Goal: Information Seeking & Learning: Learn about a topic

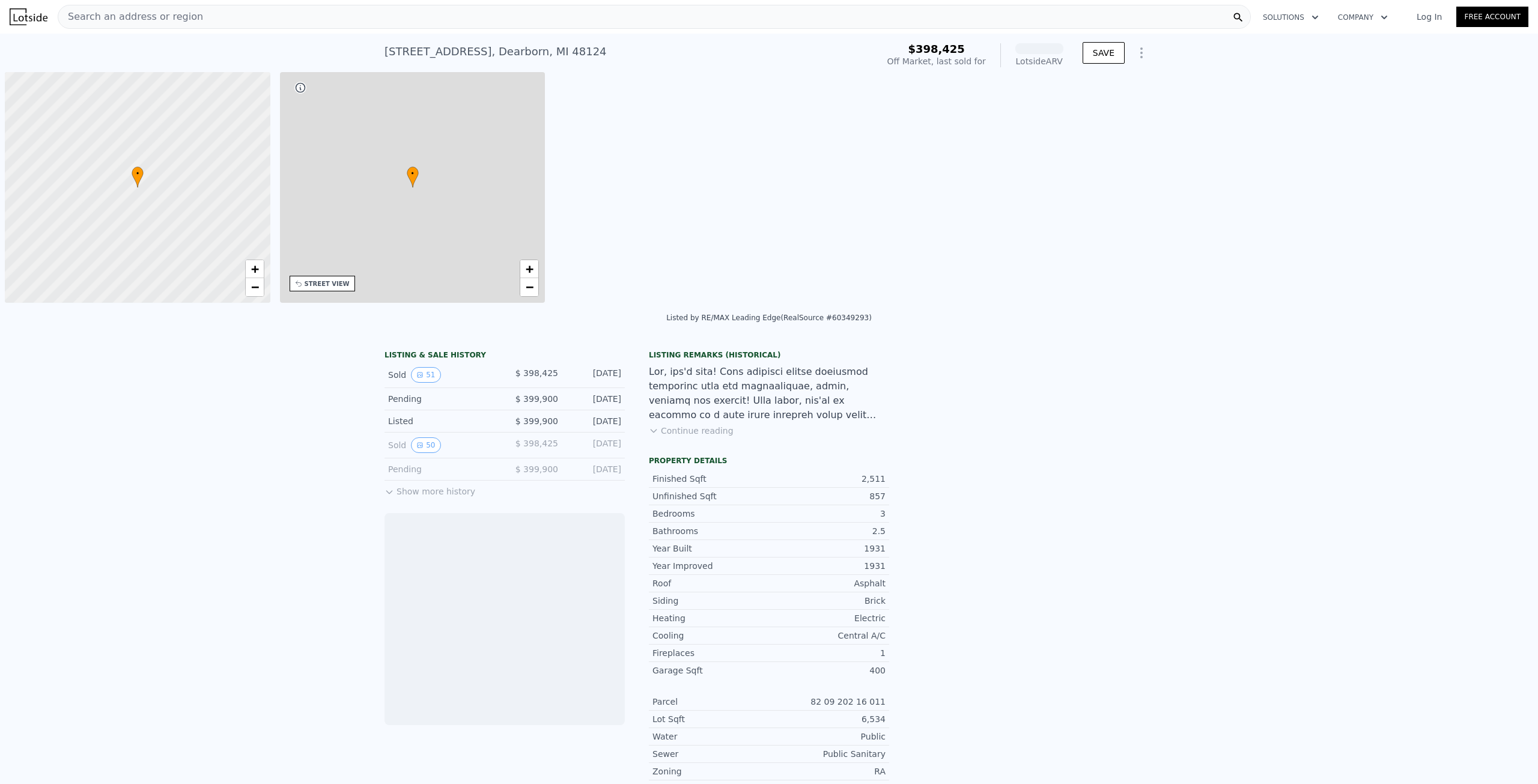
scroll to position [0, 5]
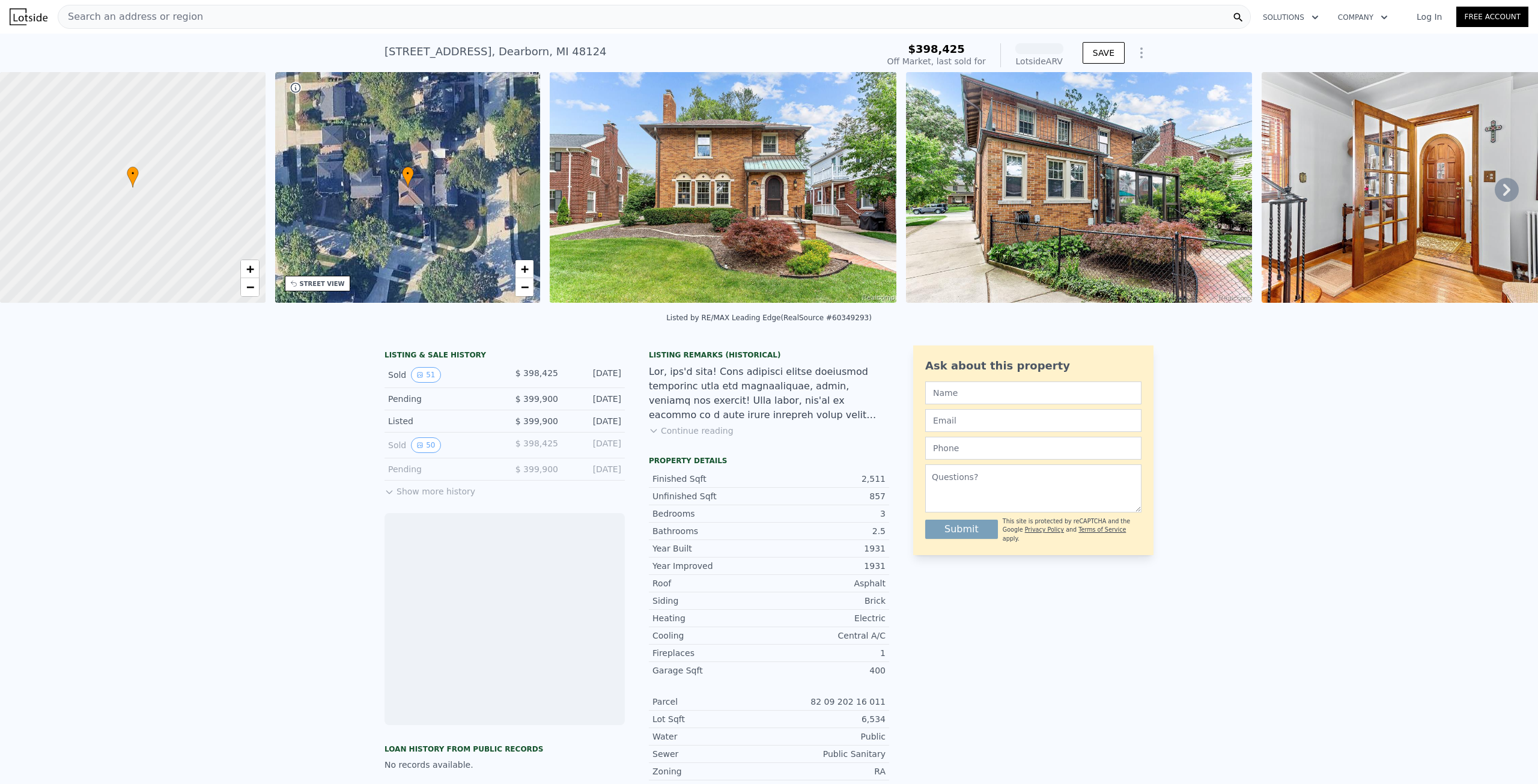
click at [284, 532] on div "LISTING & SALE HISTORY Sold 51 $ 398,425 [DATE] Pending $ 399,900 [DATE] Listed…" at bounding box center [769, 733] width 1538 height 795
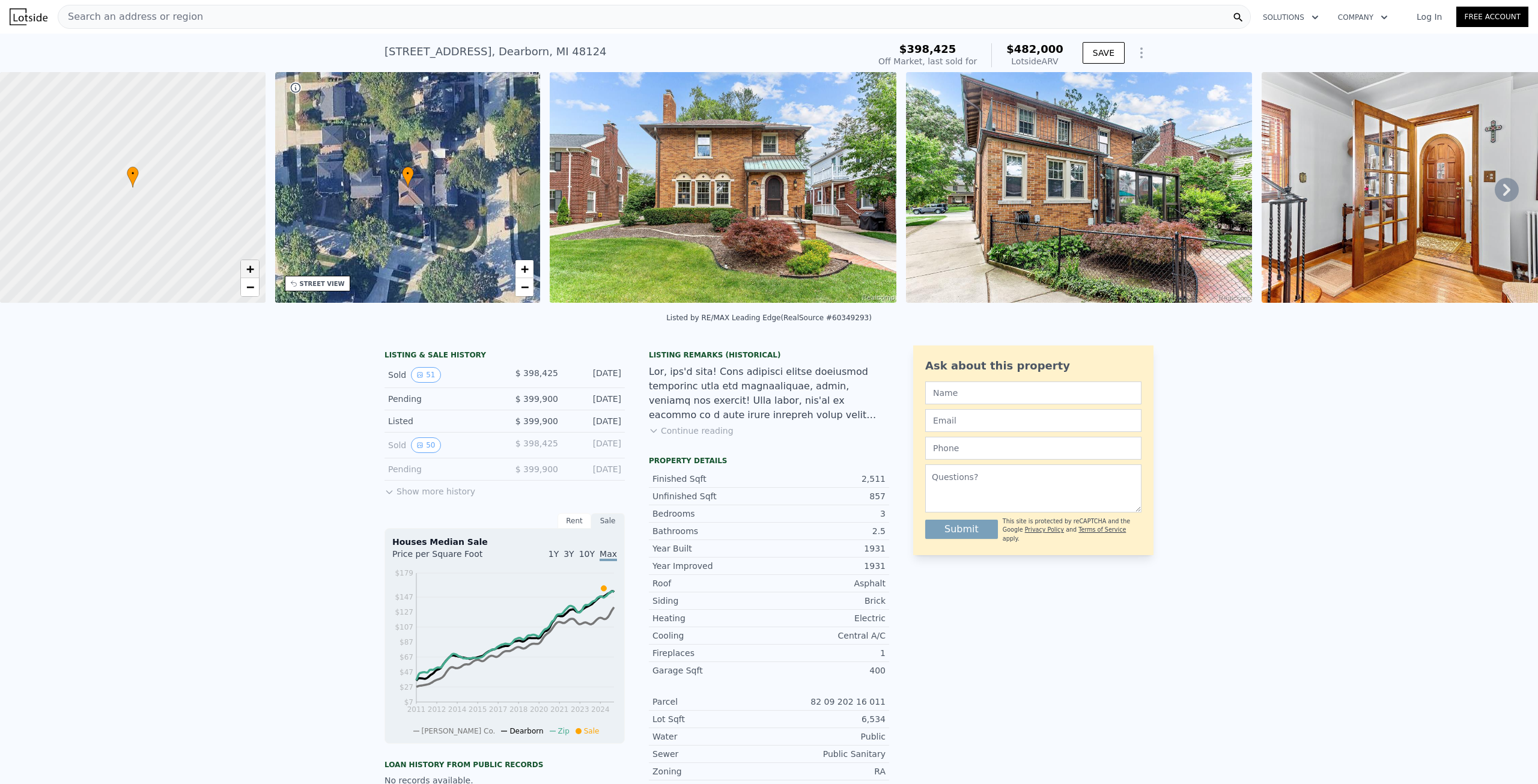
click at [257, 266] on link "+" at bounding box center [250, 269] width 18 height 18
drag, startPoint x: 231, startPoint y: 153, endPoint x: 116, endPoint y: 222, distance: 134.1
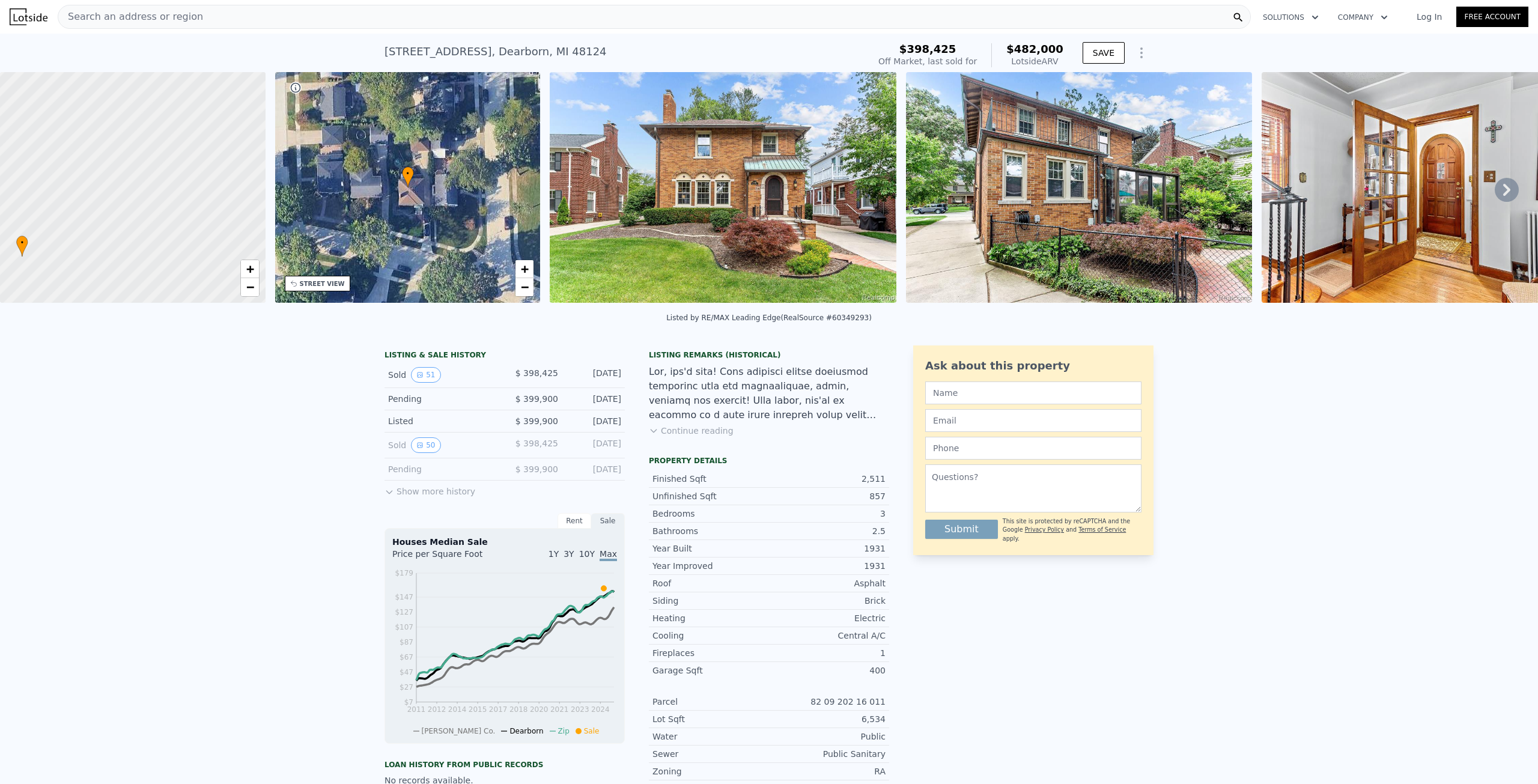
click at [116, 222] on div at bounding box center [128, 187] width 319 height 277
drag, startPoint x: 116, startPoint y: 222, endPoint x: 140, endPoint y: 201, distance: 31.9
click at [190, 106] on div at bounding box center [133, 187] width 319 height 277
drag, startPoint x: 104, startPoint y: 241, endPoint x: 182, endPoint y: 147, distance: 122.1
click at [182, 147] on div at bounding box center [133, 187] width 319 height 277
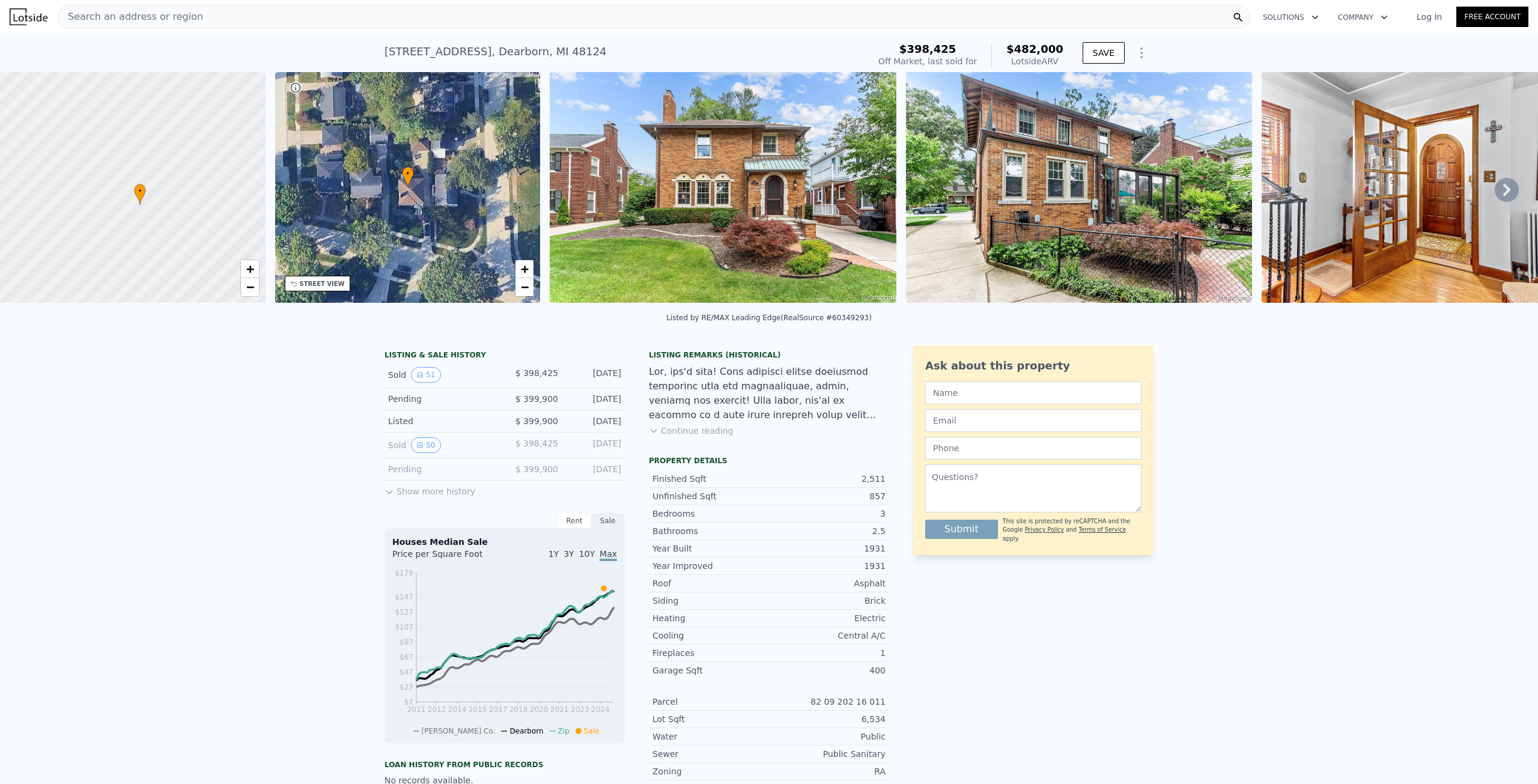
drag, startPoint x: 122, startPoint y: 157, endPoint x: 93, endPoint y: 315, distance: 160.6
click at [334, 430] on div "LISTING & SALE HISTORY Sold 51 $ 398,425 [DATE] Pending $ 399,900 [DATE] Listed…" at bounding box center [769, 733] width 1538 height 795
click at [726, 220] on img at bounding box center [723, 187] width 347 height 231
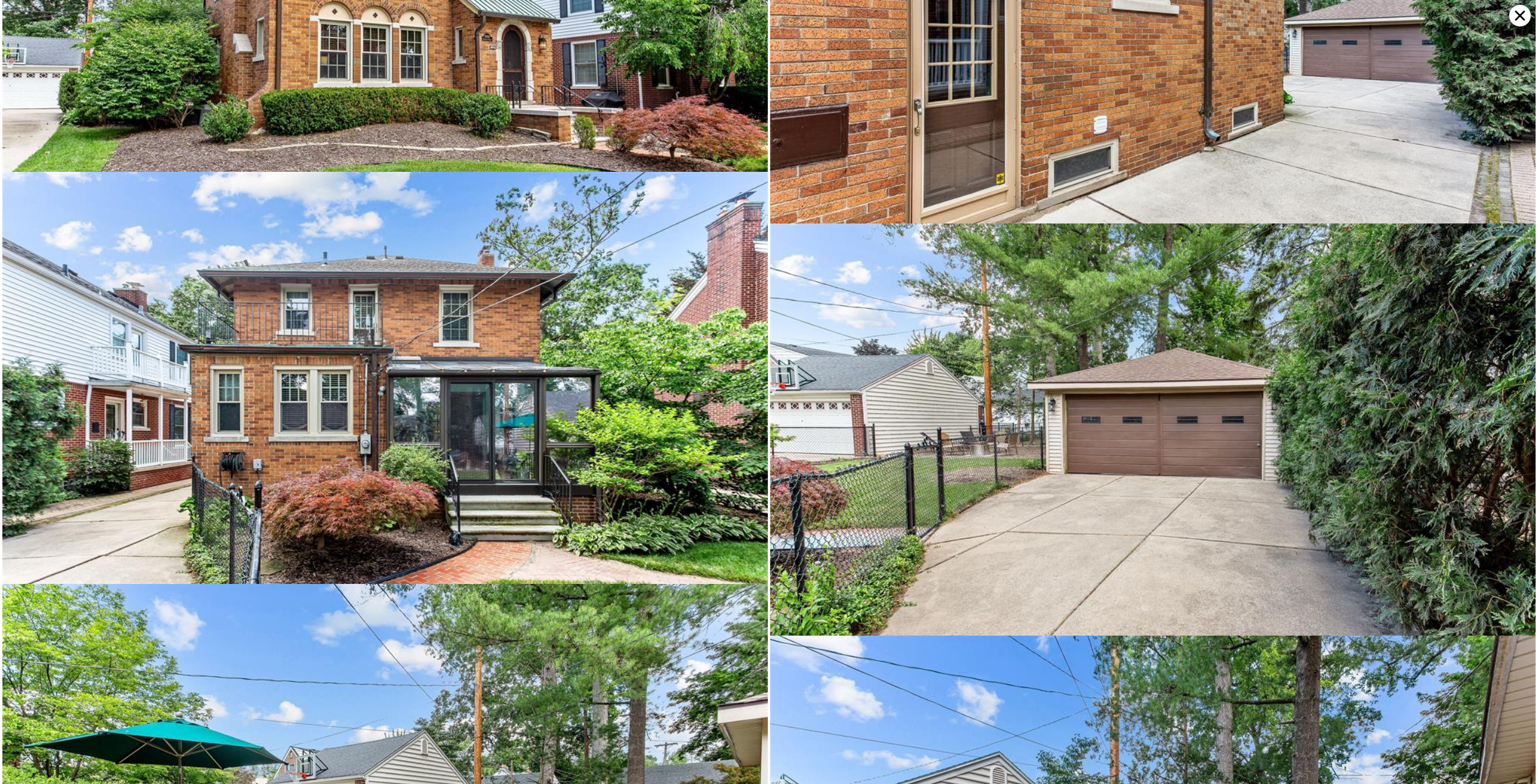
scroll to position [8654, 0]
